Goal: Find contact information: Find contact information

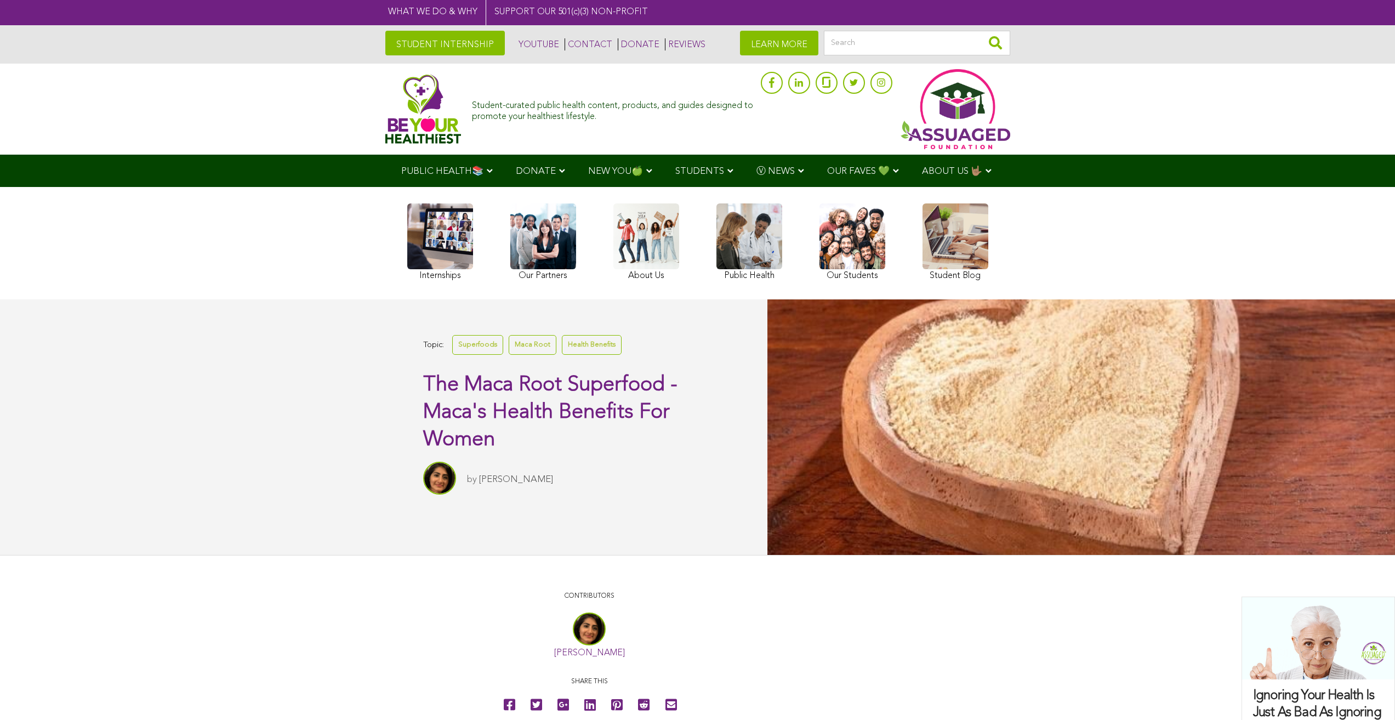
click at [565, 43] on link "CONTACT" at bounding box center [589, 44] width 48 height 12
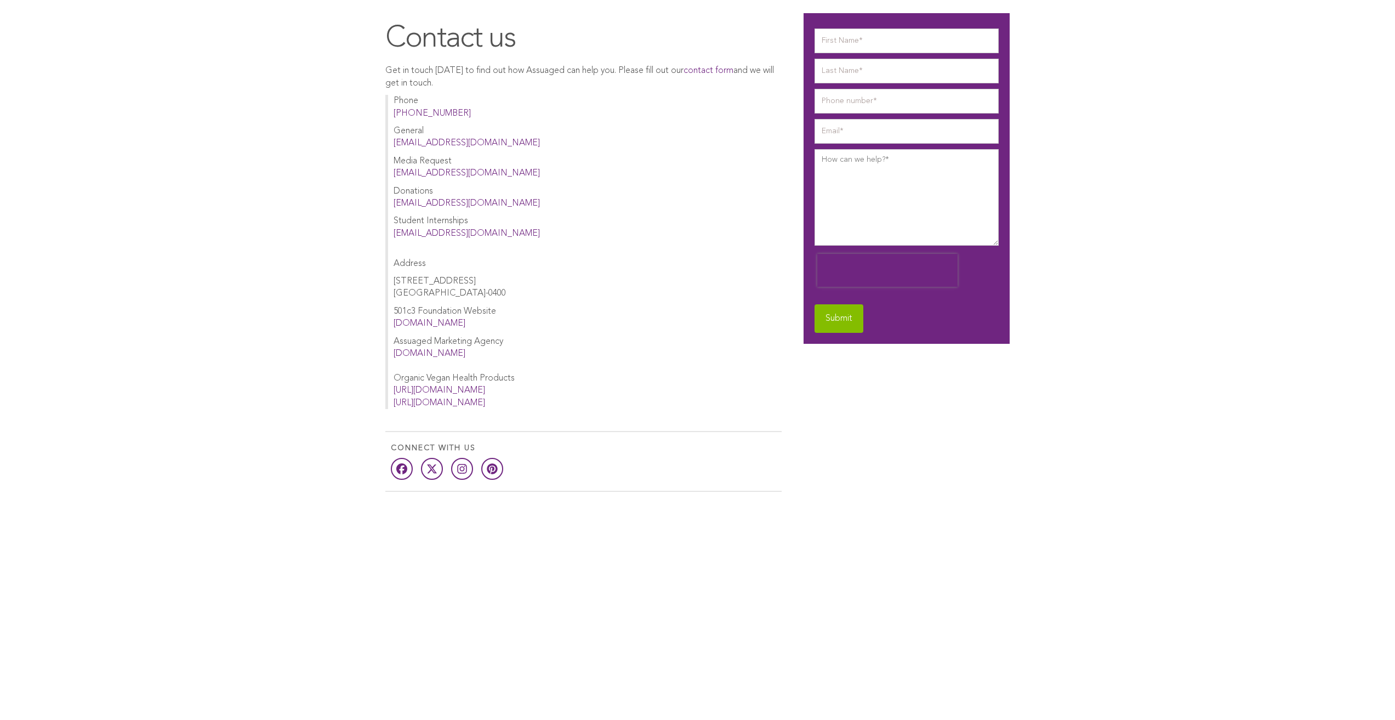
scroll to position [84, 0]
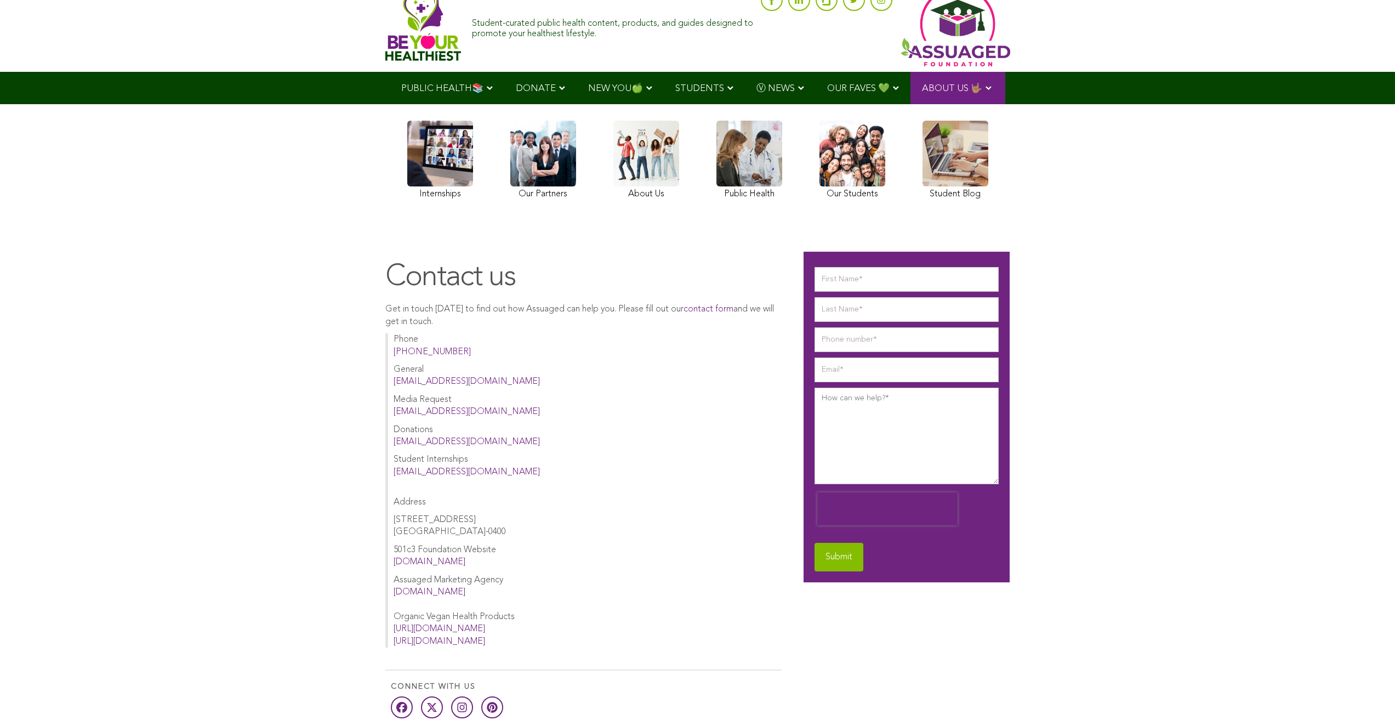
click at [385, 27] on img at bounding box center [423, 26] width 76 height 70
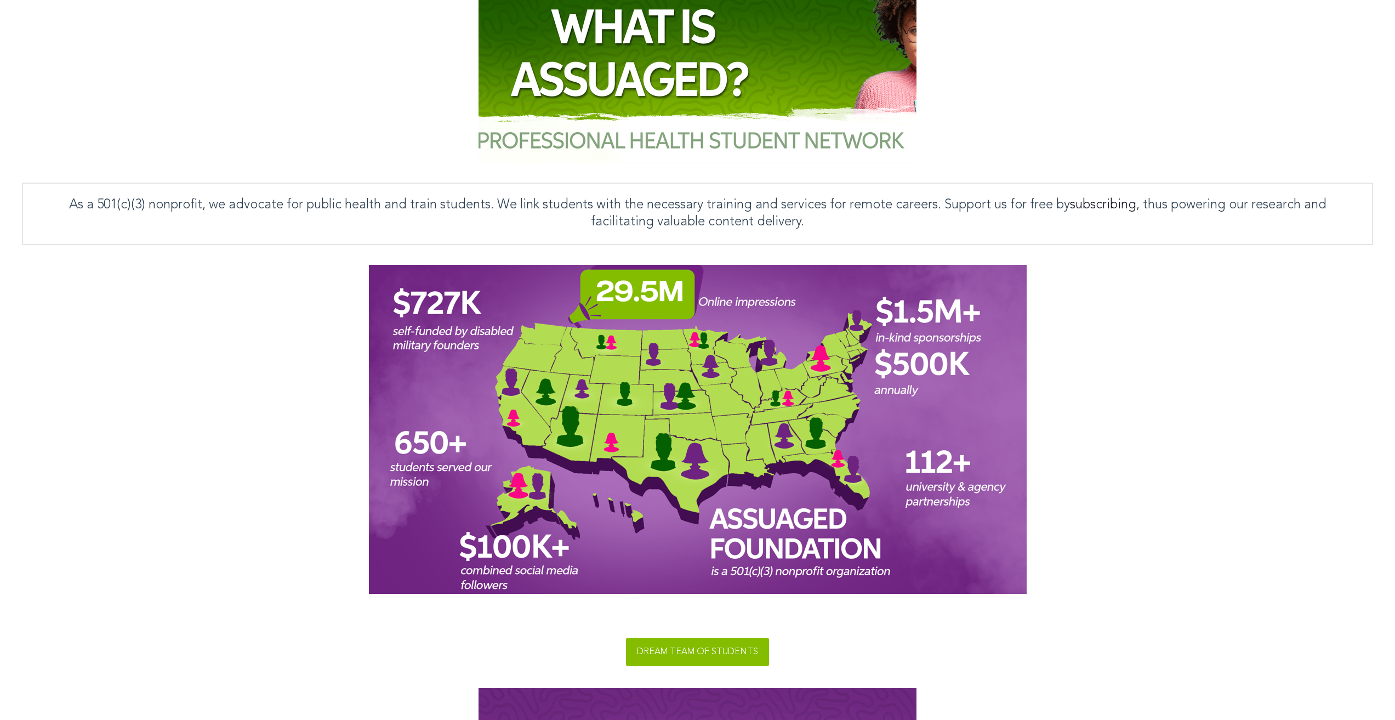
scroll to position [4392, 0]
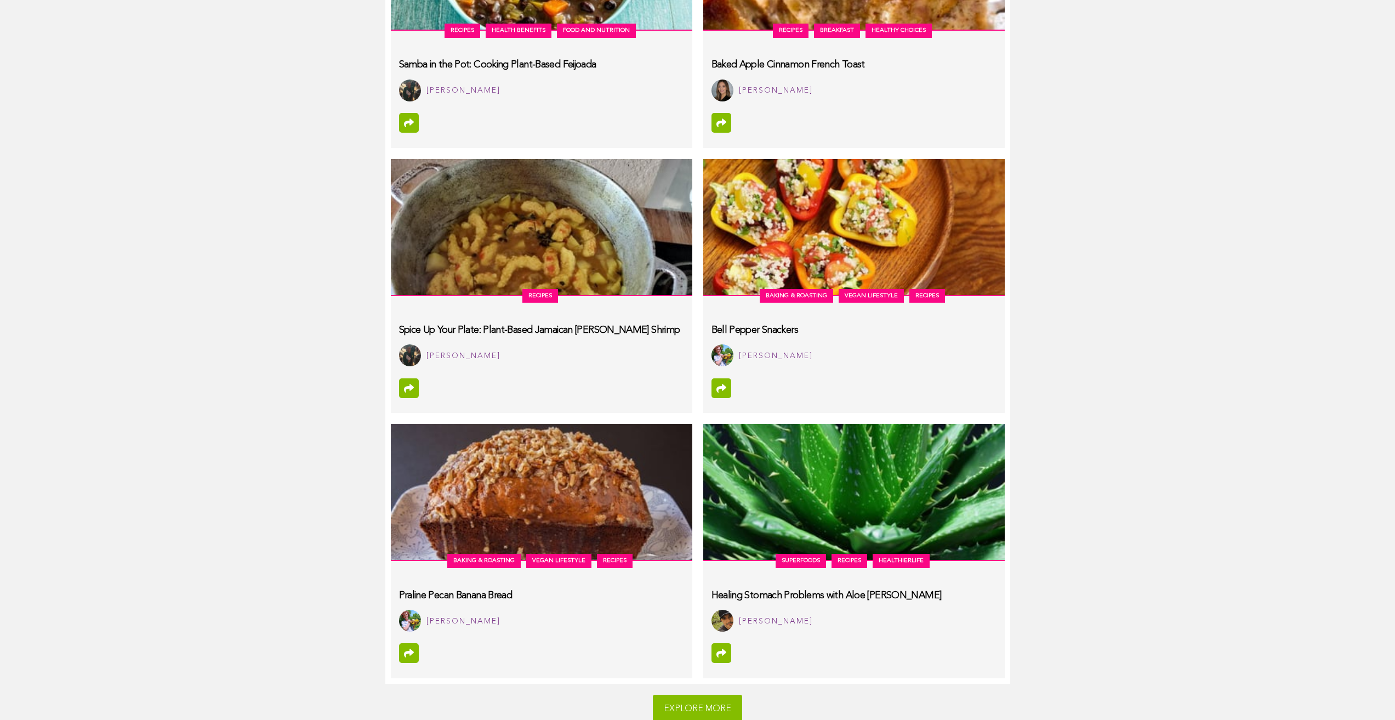
scroll to position [6015, 0]
